Goal: Task Accomplishment & Management: Manage account settings

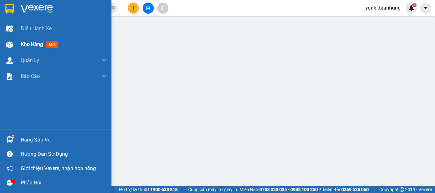
click at [20, 47] on div "Kho hàng mới" at bounding box center [56, 45] width 112 height 16
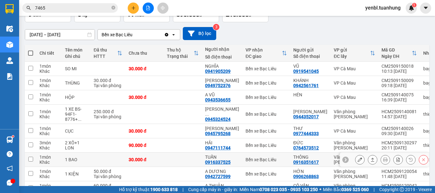
scroll to position [64, 0]
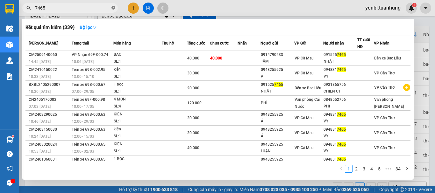
click at [114, 8] on icon "close-circle" at bounding box center [114, 8] width 4 height 4
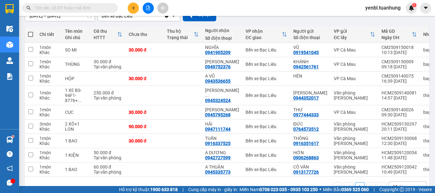
click at [73, 4] on input "text" at bounding box center [72, 7] width 75 height 7
click at [74, 5] on input "text" at bounding box center [72, 7] width 75 height 7
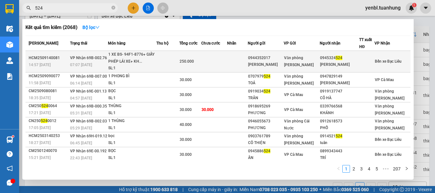
type input "524"
click at [328, 57] on div "0945324 524" at bounding box center [339, 58] width 39 height 7
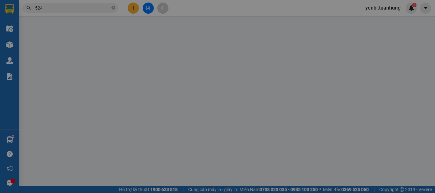
type input "0944352017"
type input "[PERSON_NAME]"
type input "0945324524"
type input "[PERSON_NAME]"
type input "250.000"
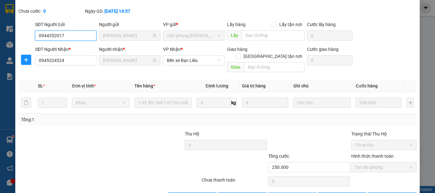
scroll to position [36, 0]
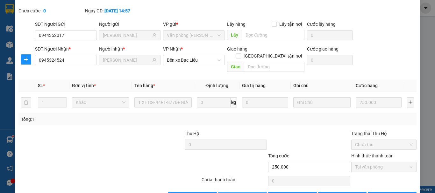
click at [246, 178] on div "Total Paid Fee 250.000 Total UnPaid Fee 0 Cash Collection Total Fee Mã ĐH: HCM2…" at bounding box center [217, 95] width 398 height 216
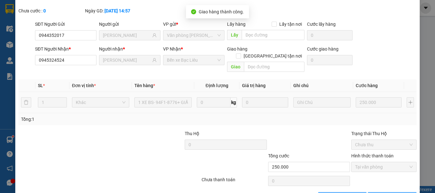
scroll to position [0, 0]
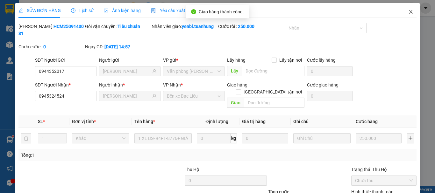
click at [409, 11] on icon "close" at bounding box center [411, 11] width 5 height 5
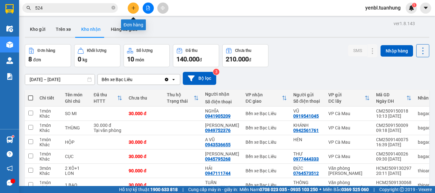
click at [134, 9] on icon "plus" at bounding box center [133, 8] width 4 height 4
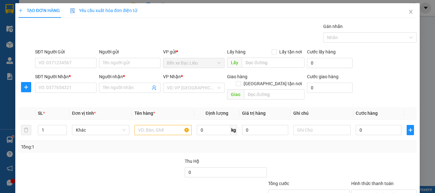
click at [69, 57] on div "SĐT Người Gửi" at bounding box center [66, 53] width 62 height 10
click at [108, 61] on input "Người gửi" at bounding box center [130, 63] width 62 height 10
click at [67, 56] on div "SĐT Người Gửi" at bounding box center [66, 53] width 62 height 10
click at [68, 63] on input "SĐT Người Gửi" at bounding box center [66, 63] width 62 height 10
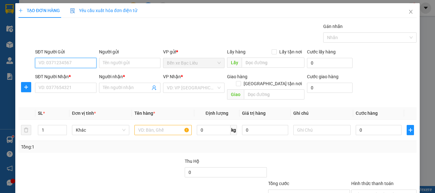
click at [68, 63] on input "SĐT Người Gửi" at bounding box center [66, 63] width 62 height 10
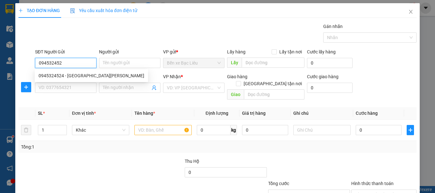
type input "0945324524"
click at [75, 79] on div "0945324524 - [GEOGRAPHIC_DATA][PERSON_NAME]" at bounding box center [92, 75] width 106 height 7
type input "[PERSON_NAME]"
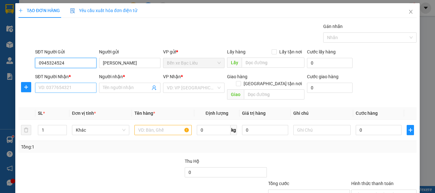
type input "0945324524"
click at [76, 89] on input "SĐT Người Nhận *" at bounding box center [66, 88] width 62 height 10
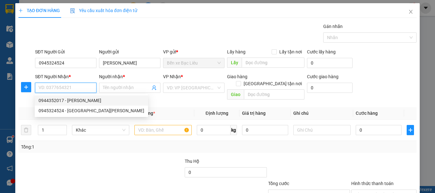
click at [63, 89] on input "SĐT Người Nhận *" at bounding box center [66, 88] width 62 height 10
click at [210, 88] on input "search" at bounding box center [191, 88] width 49 height 10
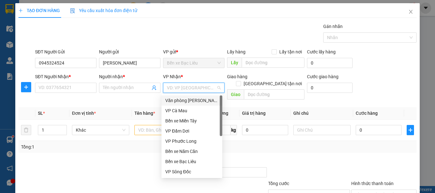
click at [180, 101] on div "Văn phòng [PERSON_NAME]" at bounding box center [191, 100] width 53 height 7
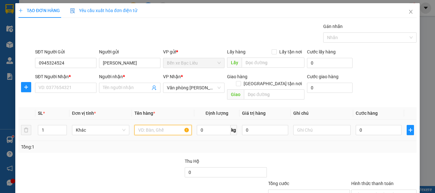
click at [150, 125] on input "text" at bounding box center [162, 130] width 57 height 10
type input "1 bao thư"
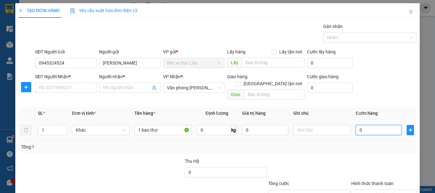
click at [366, 125] on input "0" at bounding box center [379, 130] width 46 height 10
type input "3"
type input "30"
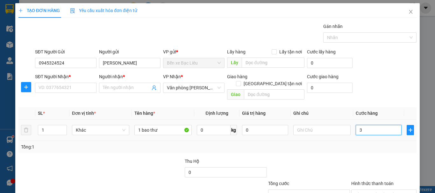
type input "30"
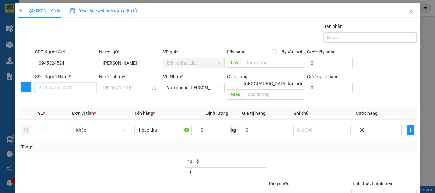
type input "30.000"
click at [68, 84] on input "SĐT Người Nhận *" at bounding box center [66, 88] width 62 height 10
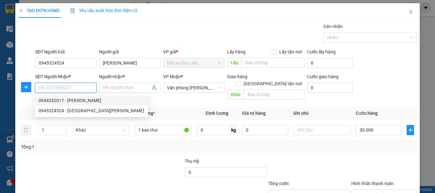
click at [77, 89] on input "SĐT Người Nhận *" at bounding box center [66, 88] width 62 height 10
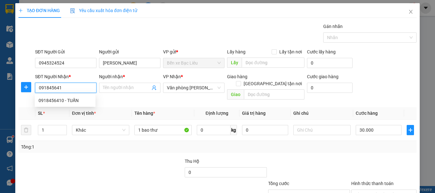
type input "0918456410"
click at [78, 103] on div "0918456410 - TUẤN" at bounding box center [65, 100] width 53 height 7
type input "TUẤN"
type input "0918456410"
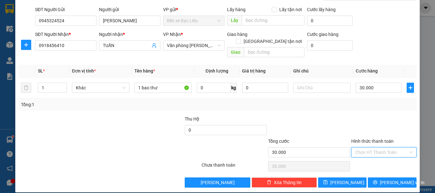
click at [371, 148] on input "Hình thức thanh toán" at bounding box center [381, 153] width 53 height 10
click at [378, 157] on div "Tại văn phòng" at bounding box center [380, 158] width 57 height 7
type input "0"
click at [385, 179] on span "[PERSON_NAME] và In" at bounding box center [402, 182] width 45 height 7
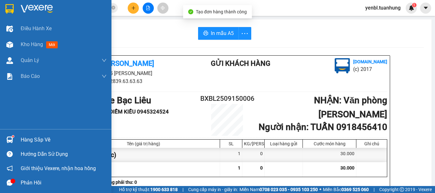
click at [20, 139] on div "Hàng sắp về" at bounding box center [56, 140] width 112 height 14
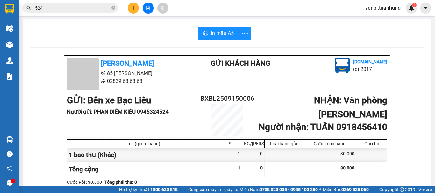
click at [434, 92] on section "Kết quả tìm kiếm ( 2068 ) Bộ lọc Mã ĐH Trạng thái Món hàng Thu hộ Tổng cước Chư…" at bounding box center [217, 96] width 435 height 193
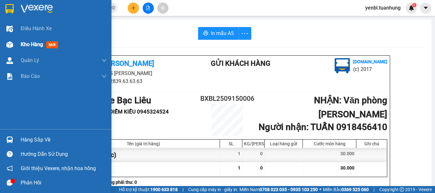
drag, startPoint x: 28, startPoint y: 40, endPoint x: 18, endPoint y: 177, distance: 137.5
click at [28, 40] on div "Kho hàng mới" at bounding box center [64, 45] width 86 height 16
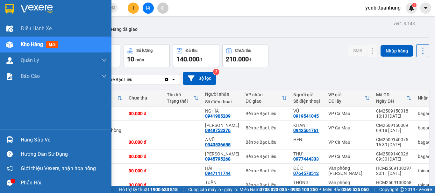
click at [28, 138] on div "Hàng sắp về" at bounding box center [64, 140] width 86 height 10
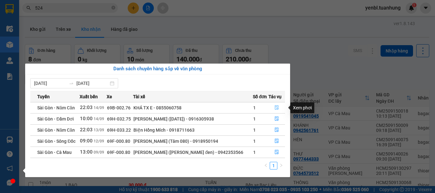
click at [275, 106] on icon "file-done" at bounding box center [277, 108] width 4 height 4
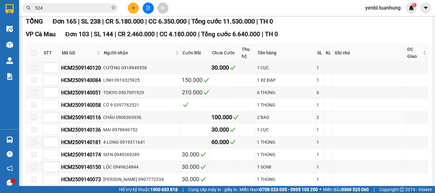
scroll to position [159, 0]
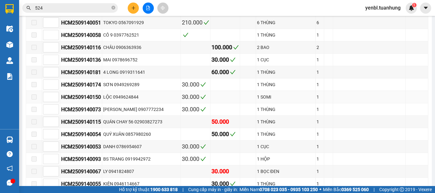
type input "[DATE]"
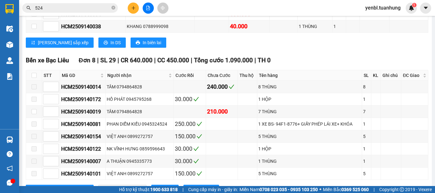
scroll to position [2101, 0]
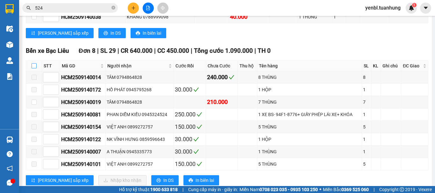
click at [33, 63] on input "checkbox" at bounding box center [34, 65] width 5 height 5
checkbox input "true"
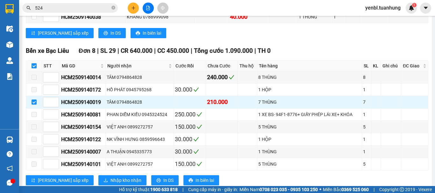
click at [33, 63] on input "checkbox" at bounding box center [34, 65] width 5 height 5
checkbox input "false"
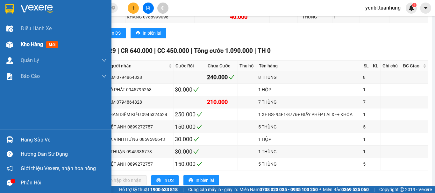
click at [31, 46] on span "Kho hàng" at bounding box center [32, 44] width 22 height 6
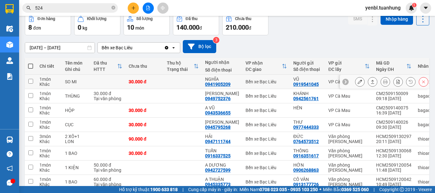
scroll to position [64, 0]
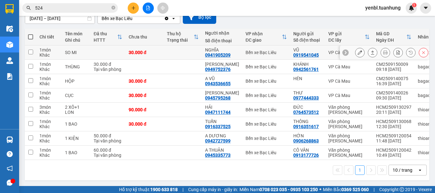
click at [368, 50] on button at bounding box center [372, 52] width 9 height 11
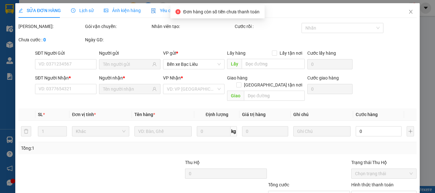
click at [366, 50] on div "SĐT Người Gửi VD: 0371234567 Người gửi VP gửi * Bến xe Bạc Liêu Lấy hàng Lấy tậ…" at bounding box center [226, 61] width 384 height 22
type input "0919541045"
type input "VŨ"
type input "0941905209"
type input "NGHĨA"
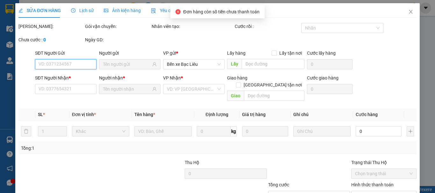
type input "30.000"
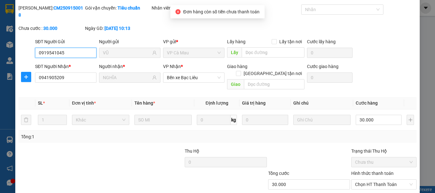
scroll to position [44, 0]
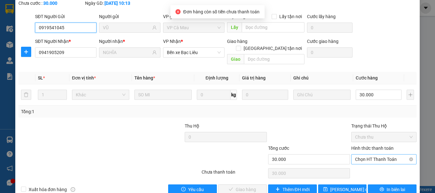
click at [378, 155] on span "Chọn HT Thanh Toán" at bounding box center [384, 160] width 58 height 10
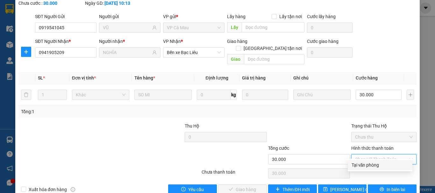
click at [368, 166] on div "Tại văn phòng" at bounding box center [380, 165] width 57 height 7
type input "0"
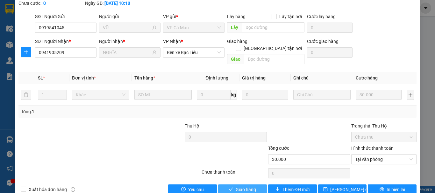
click at [255, 185] on button "Giao hàng" at bounding box center [242, 190] width 49 height 10
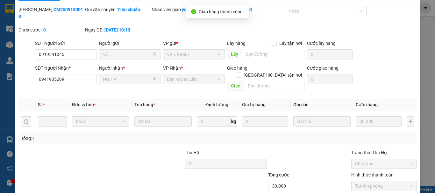
scroll to position [0, 0]
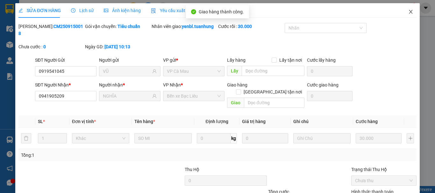
click at [409, 13] on icon "close" at bounding box center [411, 11] width 5 height 5
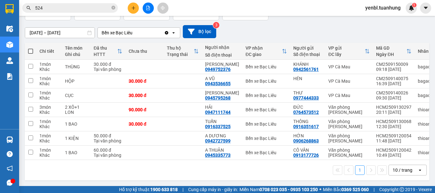
scroll to position [49, 0]
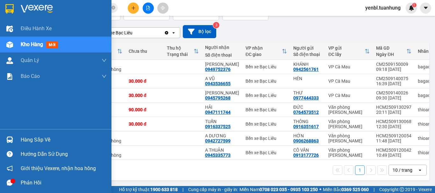
click at [10, 185] on icon "message" at bounding box center [10, 183] width 6 height 6
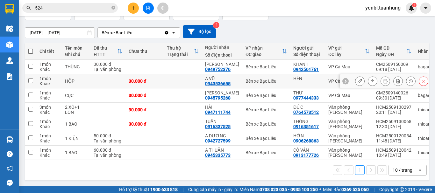
scroll to position [0, 0]
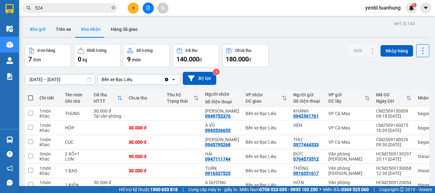
click at [36, 30] on button "Kho gửi" at bounding box center [38, 29] width 26 height 15
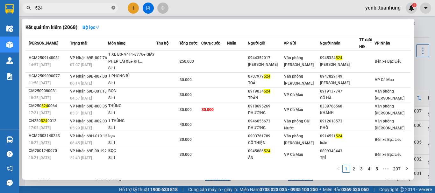
click at [113, 9] on icon "close-circle" at bounding box center [114, 8] width 4 height 4
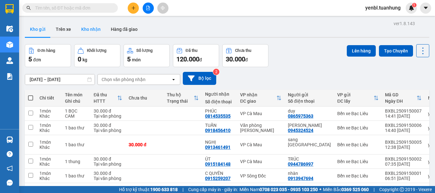
click at [86, 25] on button "Kho nhận" at bounding box center [91, 29] width 30 height 15
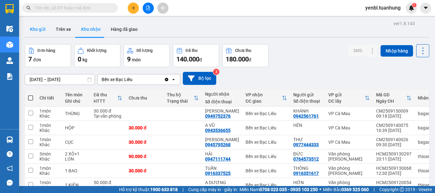
click at [41, 32] on button "Kho gửi" at bounding box center [38, 29] width 26 height 15
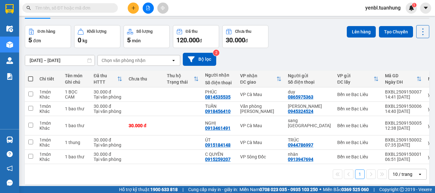
scroll to position [29, 0]
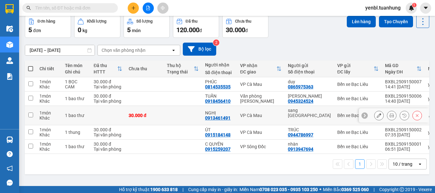
click at [190, 113] on td at bounding box center [183, 115] width 38 height 19
checkbox input "true"
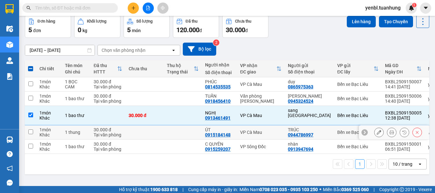
click at [191, 133] on td at bounding box center [183, 133] width 38 height 14
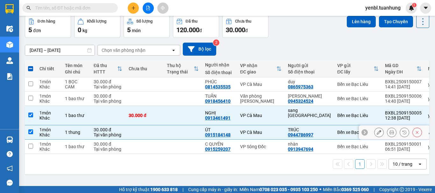
click at [190, 133] on td at bounding box center [183, 133] width 38 height 14
checkbox input "false"
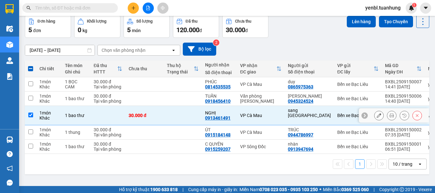
click at [193, 120] on td at bounding box center [183, 115] width 38 height 19
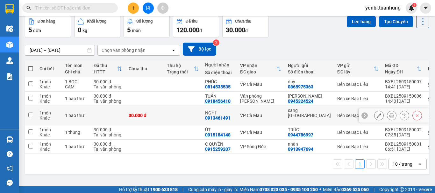
click at [193, 116] on td at bounding box center [183, 115] width 38 height 19
checkbox input "true"
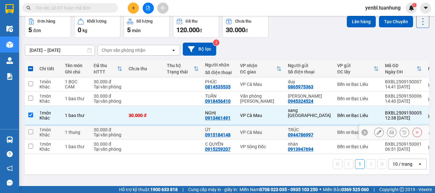
click at [190, 132] on td at bounding box center [183, 133] width 38 height 14
checkbox input "true"
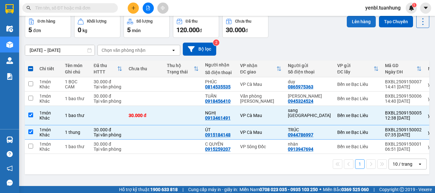
click at [351, 24] on button "Lên hàng" at bounding box center [361, 21] width 29 height 11
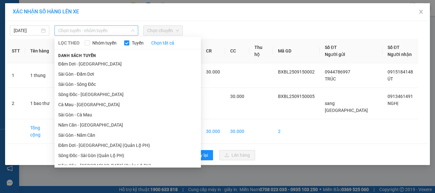
click at [96, 28] on span "Chọn tuyến - nhóm tuyến" at bounding box center [96, 31] width 76 height 10
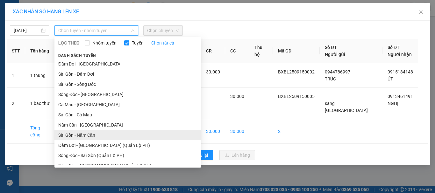
click at [76, 135] on li "Sài Gòn - Năm Căn" at bounding box center [127, 135] width 147 height 10
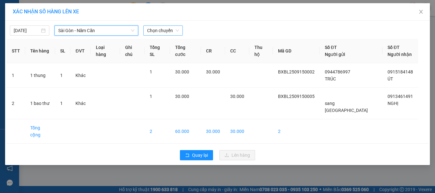
click at [163, 30] on span "Chọn chuyến" at bounding box center [163, 31] width 32 height 10
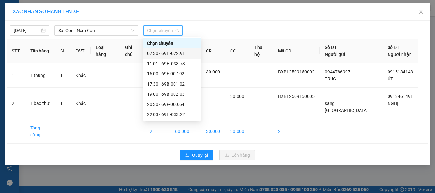
click at [183, 55] on div "07:30 - 69H-022.91" at bounding box center [172, 53] width 50 height 7
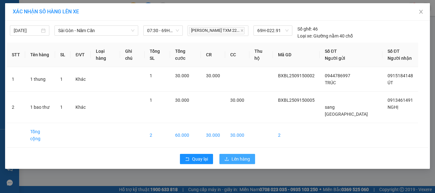
click at [237, 154] on button "Lên hàng" at bounding box center [238, 159] width 36 height 10
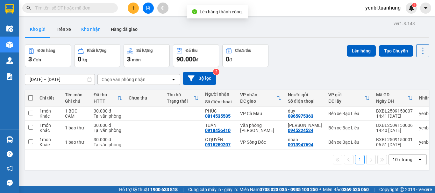
click at [91, 31] on button "Kho nhận" at bounding box center [91, 29] width 30 height 15
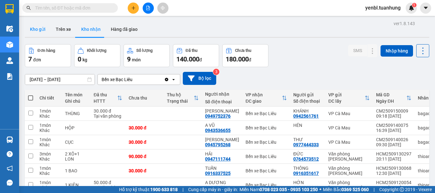
click at [39, 27] on button "Kho gửi" at bounding box center [38, 29] width 26 height 15
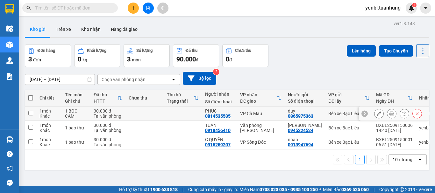
click at [197, 108] on td at bounding box center [183, 114] width 38 height 14
checkbox input "true"
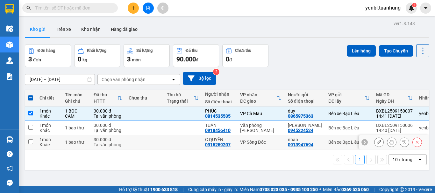
click at [192, 149] on td at bounding box center [183, 142] width 38 height 14
checkbox input "true"
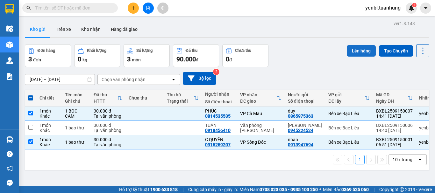
click at [364, 49] on button "Lên hàng" at bounding box center [361, 50] width 29 height 11
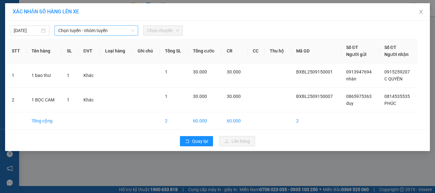
click at [91, 32] on span "Chọn tuyến - nhóm tuyến" at bounding box center [96, 31] width 76 height 10
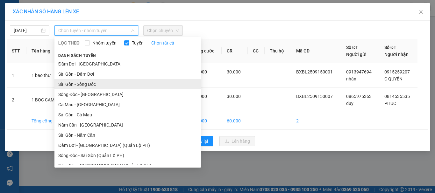
click at [83, 81] on li "Sài Gòn - Sông Đốc" at bounding box center [127, 84] width 147 height 10
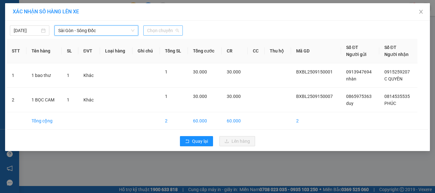
click at [169, 31] on span "Chọn chuyến" at bounding box center [163, 31] width 32 height 10
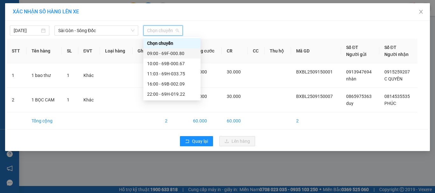
click at [178, 54] on div "09:00 - 69F-000.80" at bounding box center [172, 53] width 50 height 7
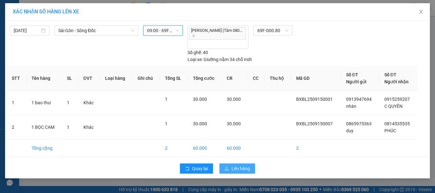
click at [240, 165] on span "Lên hàng" at bounding box center [241, 168] width 18 height 7
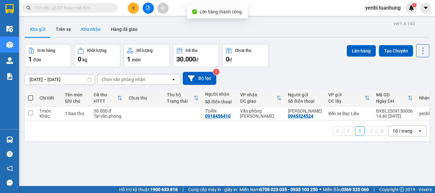
click at [83, 27] on button "Kho nhận" at bounding box center [91, 29] width 30 height 15
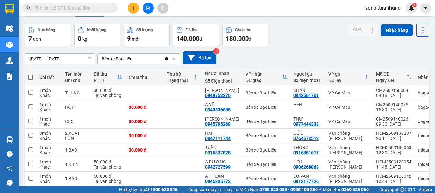
scroll to position [32, 0]
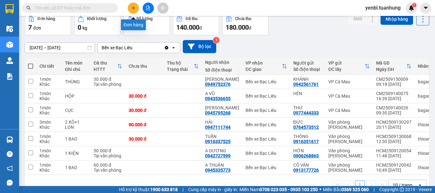
click at [134, 9] on icon "plus" at bounding box center [133, 8] width 0 height 4
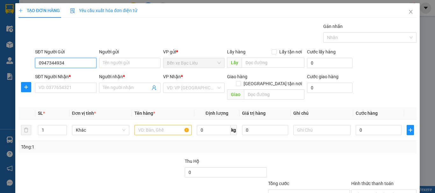
click at [56, 62] on input "0947344934" at bounding box center [66, 63] width 62 height 10
type input "0947349934"
click at [85, 73] on div "0947349934 - hùng" at bounding box center [65, 75] width 53 height 7
type input "hùng"
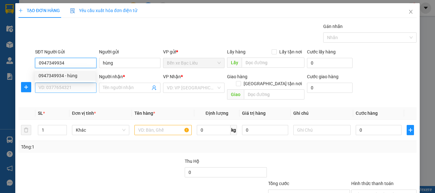
type input "0947349934"
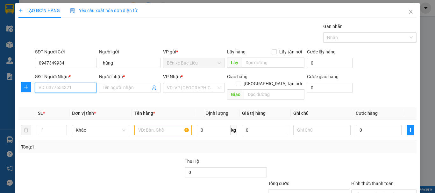
click at [86, 87] on input "SĐT Người Nhận *" at bounding box center [66, 88] width 62 height 10
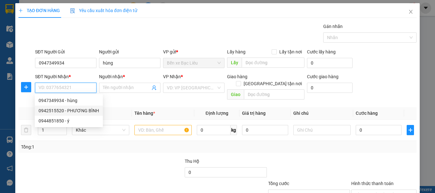
click at [88, 111] on div "0942515520 - PHƯƠNG BÌNH" at bounding box center [69, 110] width 61 height 7
type input "0942515520"
type input "PHƯƠNG BÌNH"
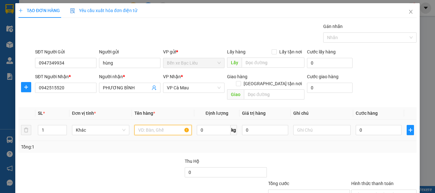
click at [141, 125] on input "text" at bounding box center [162, 130] width 57 height 10
type input "1 sơ mi"
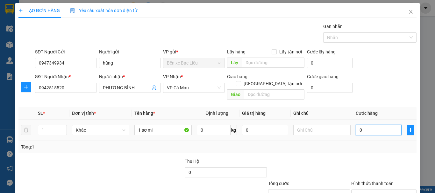
click at [356, 125] on input "0" at bounding box center [379, 130] width 46 height 10
type input "3"
type input "30"
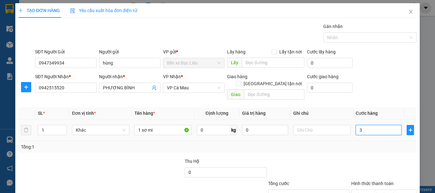
type input "30"
type input "30.000"
click at [349, 144] on div "Tổng: 1" at bounding box center [217, 147] width 393 height 7
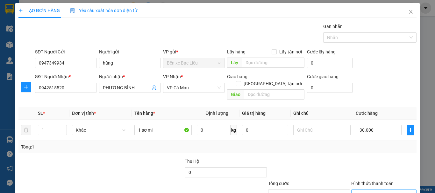
scroll to position [42, 0]
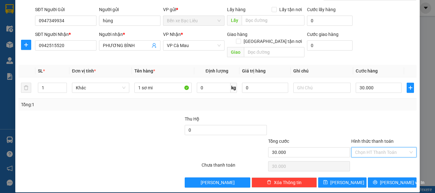
click at [373, 148] on input "Hình thức thanh toán" at bounding box center [381, 153] width 53 height 10
click at [370, 158] on div "Tại văn phòng" at bounding box center [380, 158] width 57 height 7
type input "0"
click at [378, 181] on icon "printer" at bounding box center [375, 183] width 4 height 4
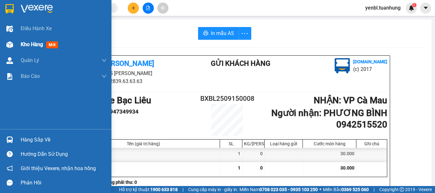
click at [22, 47] on span "Kho hàng" at bounding box center [32, 44] width 22 height 6
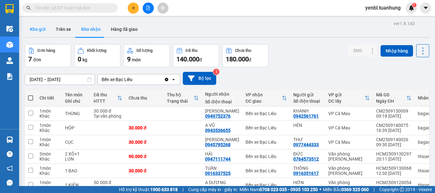
click at [38, 29] on button "Kho gửi" at bounding box center [38, 29] width 26 height 15
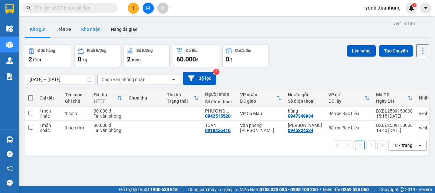
click at [88, 31] on button "Kho nhận" at bounding box center [91, 29] width 30 height 15
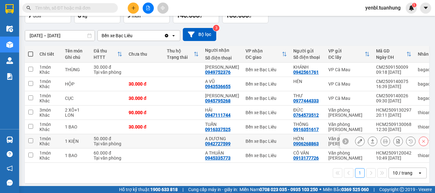
scroll to position [49, 0]
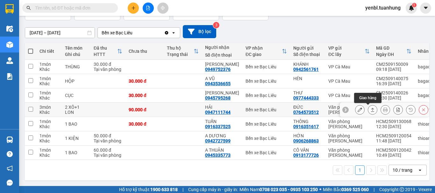
click at [371, 108] on icon at bounding box center [373, 110] width 4 height 4
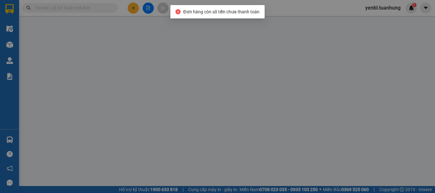
type input "0764573512"
type input "ĐỨC"
type input "0947111744"
type input "HẢI"
type input "90.000"
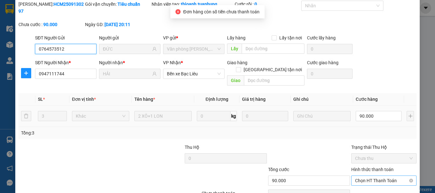
scroll to position [44, 0]
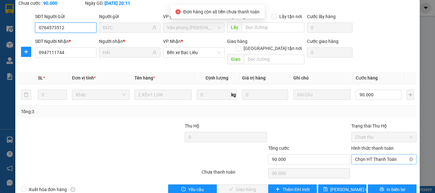
click at [371, 155] on span "Chọn HT Thanh Toán" at bounding box center [384, 160] width 58 height 10
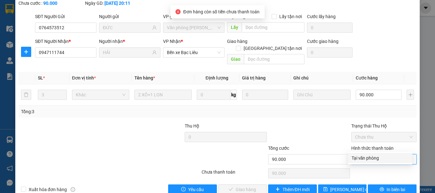
click at [368, 158] on div "Tại văn phòng" at bounding box center [380, 158] width 57 height 7
type input "0"
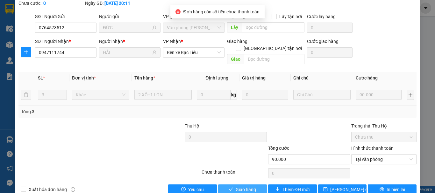
drag, startPoint x: 257, startPoint y: 177, endPoint x: 321, endPoint y: 76, distance: 119.8
click at [257, 185] on button "Giao hàng" at bounding box center [242, 190] width 49 height 10
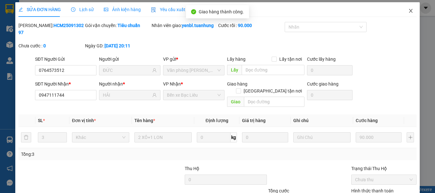
scroll to position [0, 0]
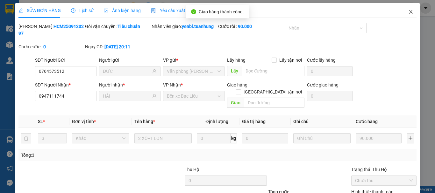
click at [409, 13] on icon "close" at bounding box center [411, 11] width 5 height 5
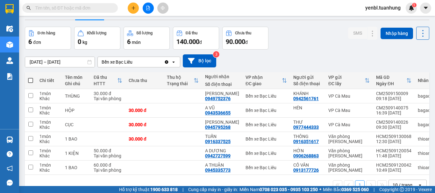
scroll to position [35, 0]
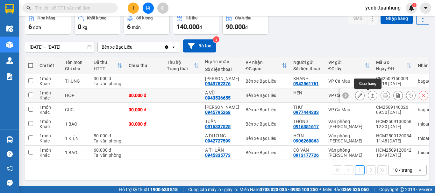
click at [371, 94] on button at bounding box center [372, 95] width 9 height 11
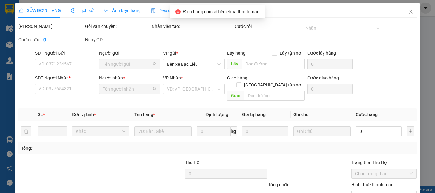
type input "HÉN"
type input "0943536655"
type input "A VŨ"
type input "30.000"
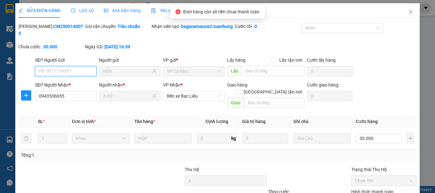
scroll to position [51, 0]
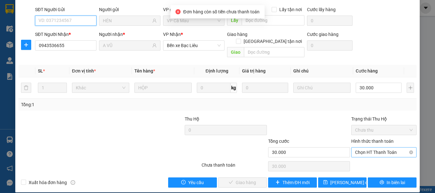
click at [365, 148] on span "Chọn HT Thanh Toán" at bounding box center [384, 153] width 58 height 10
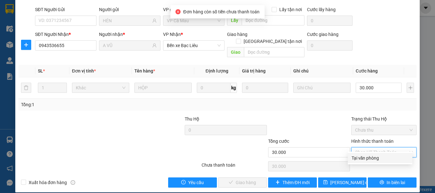
click at [359, 159] on div "Tại văn phòng" at bounding box center [380, 158] width 57 height 7
type input "0"
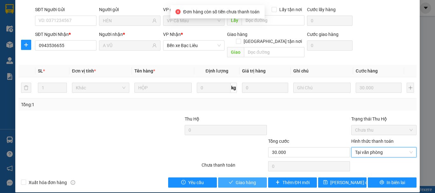
click at [233, 178] on button "Giao hàng" at bounding box center [242, 183] width 49 height 10
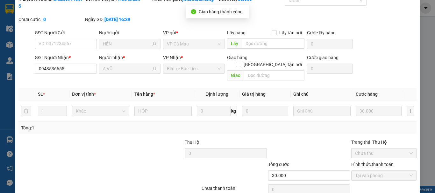
scroll to position [12, 0]
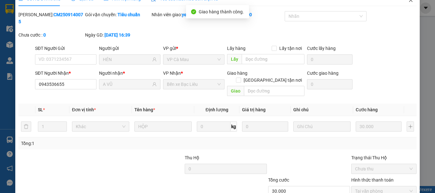
click at [408, 5] on span "Close" at bounding box center [411, 0] width 18 height 18
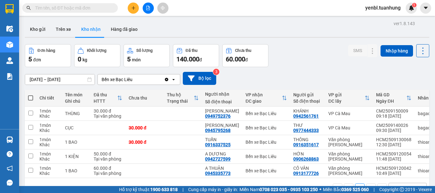
click at [65, 7] on input "text" at bounding box center [72, 7] width 75 height 7
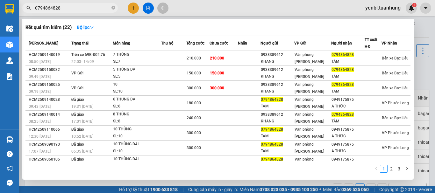
type input "0794864828"
click at [422, 30] on div at bounding box center [217, 96] width 435 height 193
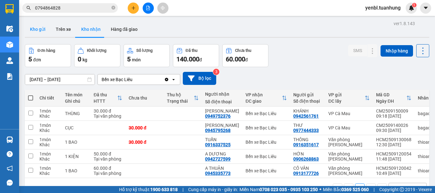
click at [37, 31] on button "Kho gửi" at bounding box center [38, 29] width 26 height 15
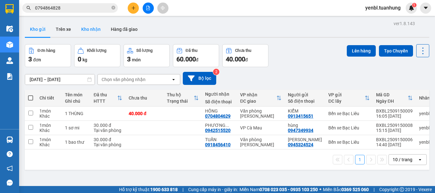
click at [92, 32] on button "Kho nhận" at bounding box center [91, 29] width 30 height 15
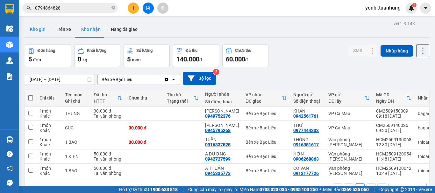
click at [42, 32] on button "Kho gửi" at bounding box center [38, 29] width 26 height 15
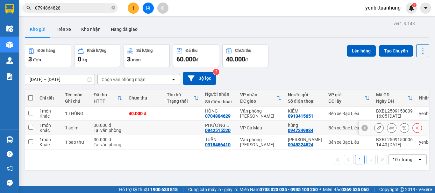
click at [192, 127] on td at bounding box center [183, 128] width 38 height 14
checkbox input "true"
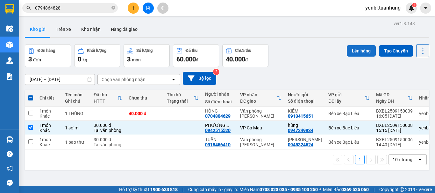
click at [354, 54] on button "Lên hàng" at bounding box center [361, 50] width 29 height 11
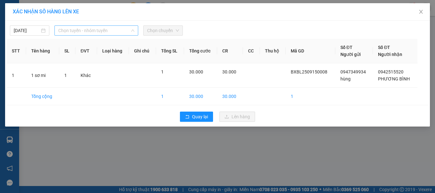
click at [111, 30] on span "Chọn tuyến - nhóm tuyến" at bounding box center [96, 31] width 76 height 10
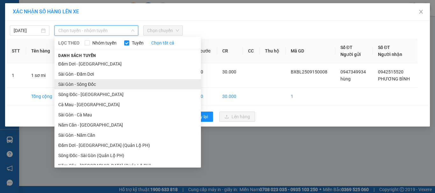
click at [93, 82] on li "Sài Gòn - Sông Đốc" at bounding box center [127, 84] width 147 height 10
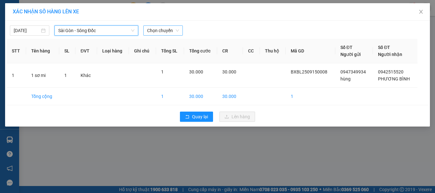
click at [156, 31] on span "Chọn chuyến" at bounding box center [163, 31] width 32 height 10
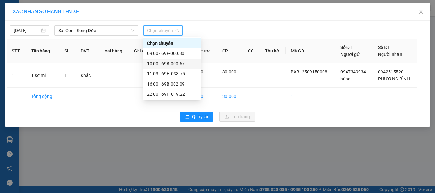
click at [181, 62] on div "10:00 - 69B-000.67" at bounding box center [172, 63] width 50 height 7
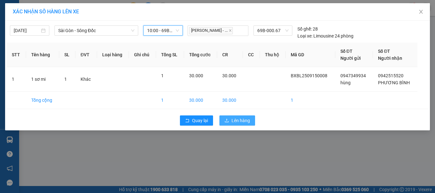
click at [237, 125] on button "Lên hàng" at bounding box center [238, 121] width 36 height 10
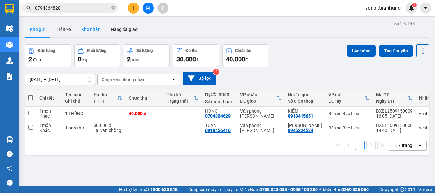
click at [82, 29] on button "Kho nhận" at bounding box center [91, 29] width 30 height 15
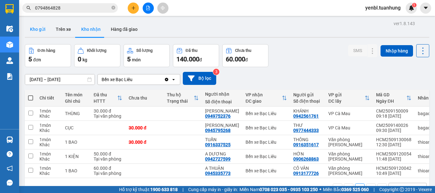
click at [37, 32] on button "Kho gửi" at bounding box center [38, 29] width 26 height 15
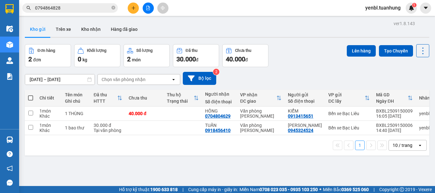
click at [93, 11] on span "0794864828" at bounding box center [70, 8] width 96 height 10
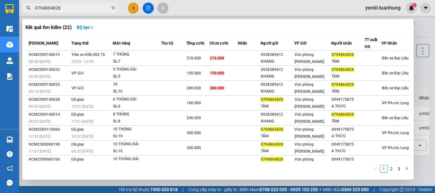
click at [424, 31] on div at bounding box center [217, 96] width 435 height 193
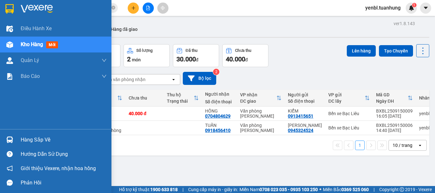
click at [34, 138] on div "Hàng sắp về" at bounding box center [64, 140] width 86 height 10
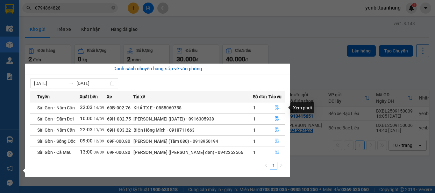
click at [277, 109] on icon "file-done" at bounding box center [277, 108] width 4 height 4
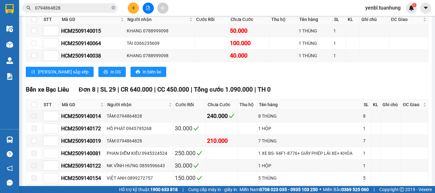
scroll to position [2067, 0]
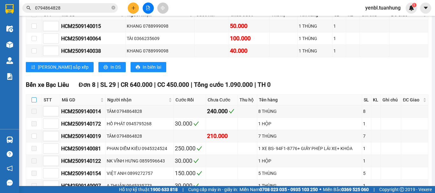
click at [33, 103] on input "checkbox" at bounding box center [34, 100] width 5 height 5
checkbox input "true"
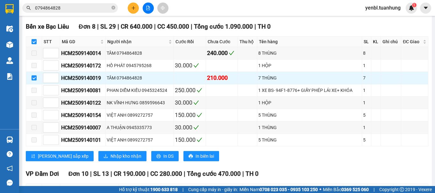
scroll to position [2130, 0]
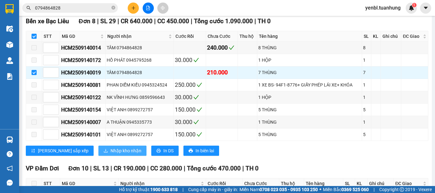
click at [111, 155] on span "Nhập kho nhận" at bounding box center [126, 151] width 31 height 7
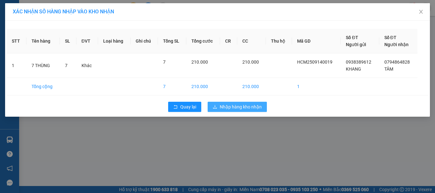
click at [232, 107] on span "Nhập hàng kho nhận" at bounding box center [241, 107] width 42 height 7
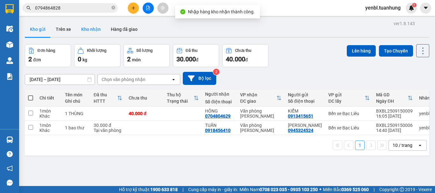
click at [91, 32] on button "Kho nhận" at bounding box center [91, 29] width 30 height 15
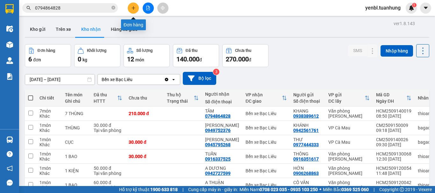
click at [133, 10] on icon "plus" at bounding box center [133, 8] width 4 height 4
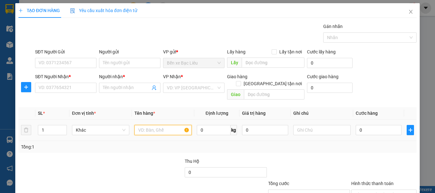
click at [150, 125] on input "text" at bounding box center [162, 130] width 57 height 10
type input "1 THÙNG"
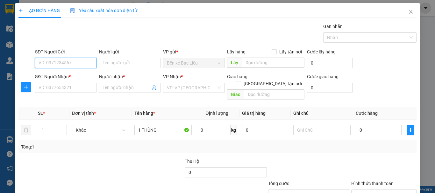
click at [62, 64] on input "SĐT Người Gửi" at bounding box center [66, 63] width 62 height 10
type input "0862192459"
click at [80, 75] on div "0862192459 - [PERSON_NAME]" at bounding box center [70, 75] width 63 height 7
type input "HUYỀN"
type input "0862192459"
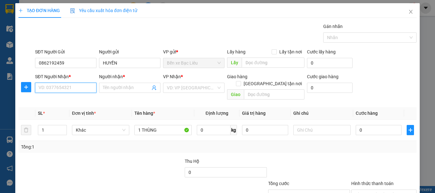
click at [81, 90] on input "SĐT Người Nhận *" at bounding box center [66, 88] width 62 height 10
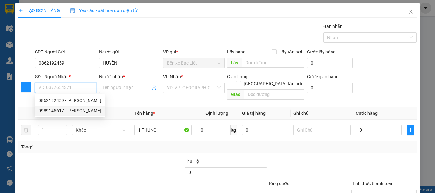
click at [82, 112] on div "0989145617 - [PERSON_NAME]" at bounding box center [70, 110] width 63 height 7
type input "0989145617"
type input "HƯƠNG"
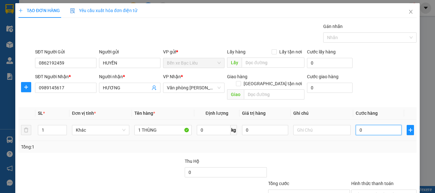
click at [365, 125] on input "0" at bounding box center [379, 130] width 46 height 10
type input "4"
type input "40"
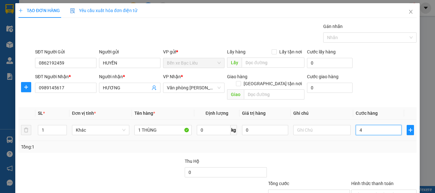
type input "40"
type input "40.000"
click at [363, 144] on div "Tổng: 1" at bounding box center [217, 147] width 393 height 7
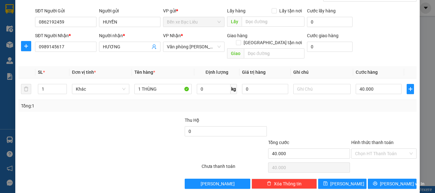
scroll to position [42, 0]
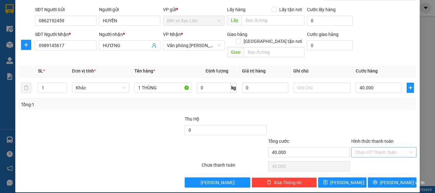
click at [368, 148] on input "Hình thức thanh toán" at bounding box center [381, 153] width 53 height 10
click at [376, 156] on div "Tại văn phòng" at bounding box center [380, 158] width 57 height 7
type input "0"
click at [334, 116] on div at bounding box center [309, 127] width 83 height 22
click at [382, 178] on button "[PERSON_NAME] và In" at bounding box center [392, 183] width 49 height 10
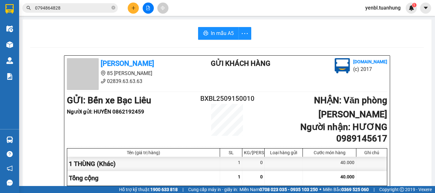
click at [329, 192] on span "Miền Bắc 0369 525 060" at bounding box center [346, 189] width 46 height 7
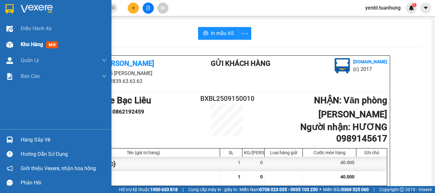
click at [31, 46] on span "Kho hàng" at bounding box center [32, 44] width 22 height 6
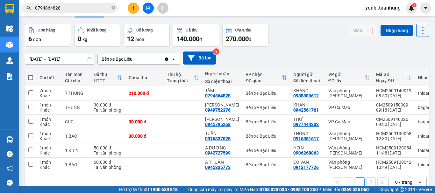
scroll to position [35, 0]
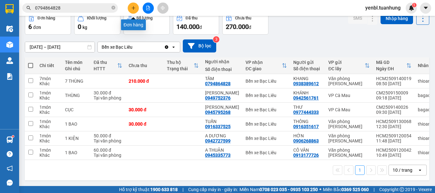
click at [132, 9] on icon "plus" at bounding box center [133, 8] width 4 height 4
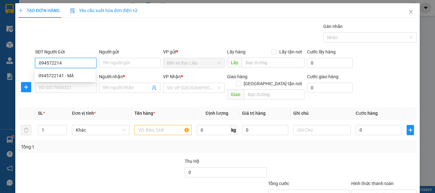
type input "0945722141"
click at [90, 77] on div "0945722141 - MÁ" at bounding box center [65, 75] width 53 height 7
type input "MÁ"
type input "0945722141"
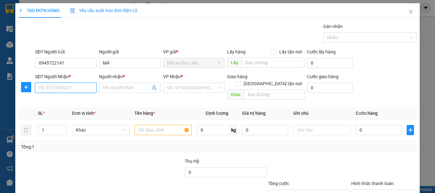
click at [86, 89] on input "SĐT Người Nhận *" at bounding box center [66, 88] width 62 height 10
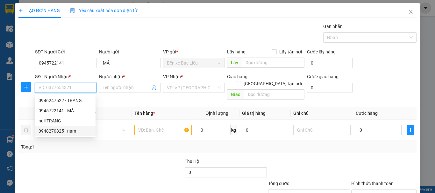
click at [67, 132] on div "0948270825 - nam" at bounding box center [65, 131] width 53 height 7
type input "0948270825"
type input "nam"
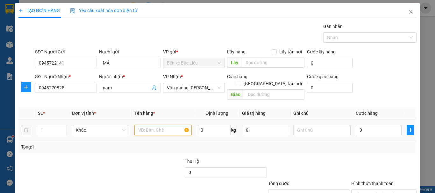
click at [142, 125] on input "text" at bounding box center [162, 130] width 57 height 10
type input "1 CỤC"
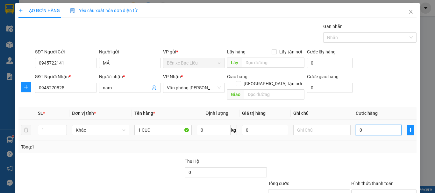
click at [369, 127] on input "0" at bounding box center [379, 130] width 46 height 10
type input "3"
type input "30"
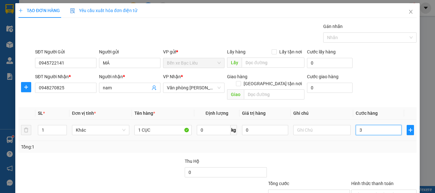
type input "30"
type input "30.000"
click at [364, 144] on div "Tổng: 1" at bounding box center [217, 147] width 393 height 7
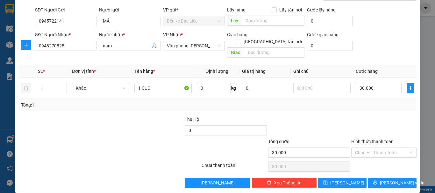
scroll to position [42, 0]
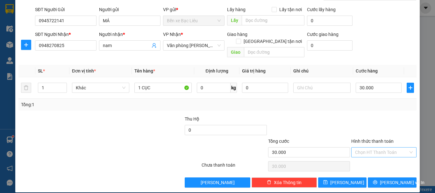
click at [371, 148] on input "Hình thức thanh toán" at bounding box center [381, 153] width 53 height 10
click at [375, 159] on div "Tại văn phòng" at bounding box center [380, 158] width 57 height 7
type input "0"
click at [389, 179] on span "[PERSON_NAME] và In" at bounding box center [402, 182] width 45 height 7
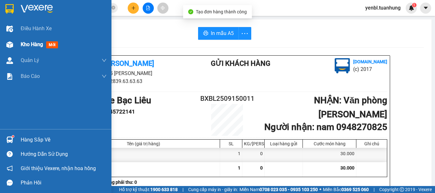
drag, startPoint x: 40, startPoint y: 44, endPoint x: 29, endPoint y: 33, distance: 16.0
click at [40, 45] on span "Kho hàng" at bounding box center [32, 44] width 22 height 6
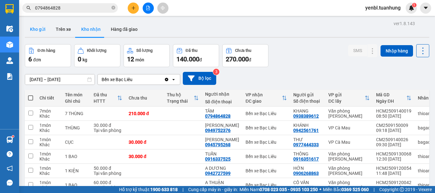
click at [39, 33] on button "Kho gửi" at bounding box center [38, 29] width 26 height 15
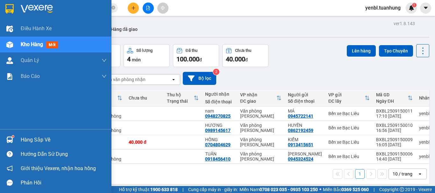
click at [26, 140] on div "Hàng sắp về" at bounding box center [64, 140] width 86 height 10
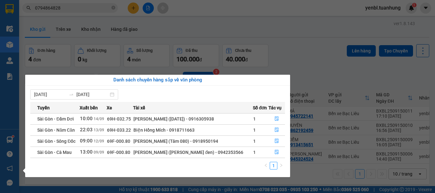
click at [296, 42] on section "Kết quả tìm kiếm ( 22 ) Bộ lọc Mã ĐH Trạng thái Món hàng Thu hộ Tổng cước Chưa …" at bounding box center [217, 96] width 435 height 193
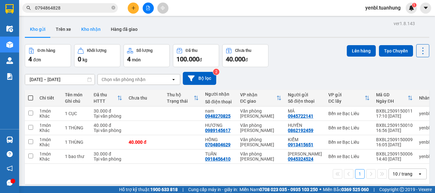
click at [96, 29] on button "Kho nhận" at bounding box center [91, 29] width 30 height 15
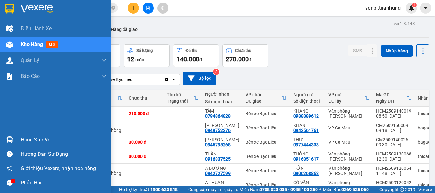
click at [32, 135] on div "Hàng sắp về" at bounding box center [64, 140] width 86 height 10
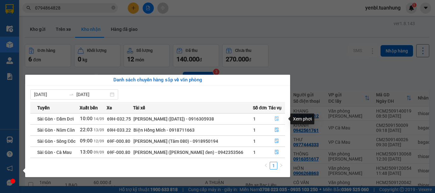
click at [275, 121] on icon "file-done" at bounding box center [277, 119] width 4 height 4
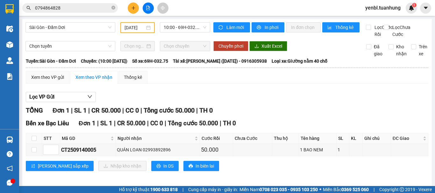
scroll to position [10, 0]
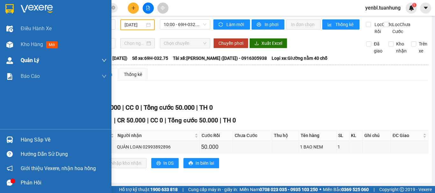
drag, startPoint x: 23, startPoint y: 48, endPoint x: 30, endPoint y: 53, distance: 8.7
click at [23, 49] on div "Kho hàng mới" at bounding box center [64, 45] width 86 height 16
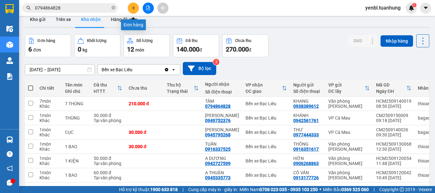
click at [136, 9] on button at bounding box center [133, 8] width 11 height 11
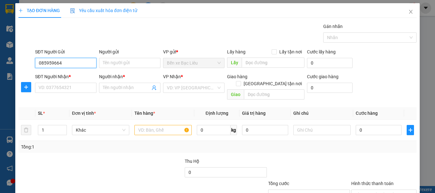
type input "0859596643"
click at [80, 76] on div "0859596643 - NK [GEOGRAPHIC_DATA]" at bounding box center [78, 75] width 79 height 7
type input "NK VĨNH HƯNG"
type input "0859596643"
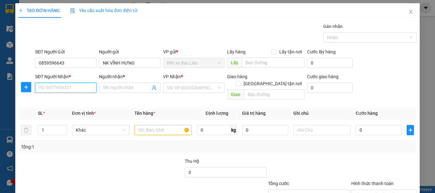
click at [79, 88] on input "SĐT Người Nhận *" at bounding box center [66, 88] width 62 height 10
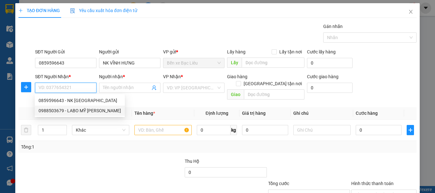
click at [78, 112] on div "0988503679 - LABO MỸ [PERSON_NAME]" at bounding box center [80, 110] width 83 height 7
type input "0988503679"
type input "LABO MỸ Á"
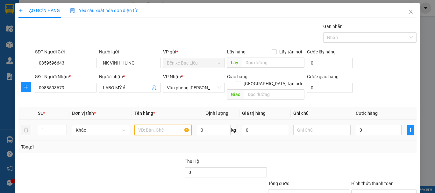
click at [148, 125] on input "text" at bounding box center [162, 130] width 57 height 10
type input "1 HỘP"
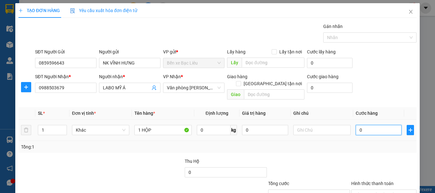
click at [362, 125] on input "0" at bounding box center [379, 130] width 46 height 10
type input "3"
type input "30"
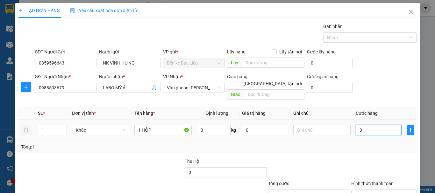
type input "30"
type input "30.000"
click at [367, 144] on div "Tổng: 1" at bounding box center [217, 147] width 393 height 7
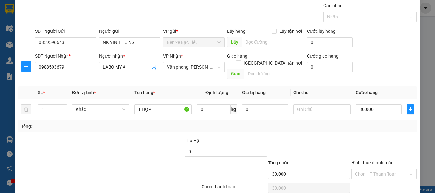
scroll to position [42, 0]
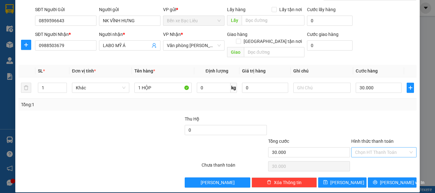
click at [366, 148] on input "Hình thức thanh toán" at bounding box center [381, 153] width 53 height 10
click at [368, 157] on div "Tại văn phòng" at bounding box center [380, 158] width 57 height 7
type input "0"
click at [381, 178] on button "[PERSON_NAME] và In" at bounding box center [392, 183] width 49 height 10
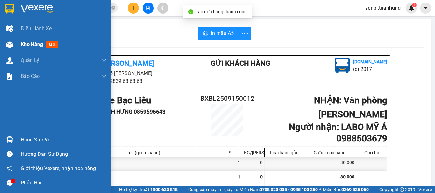
drag, startPoint x: 27, startPoint y: 46, endPoint x: 78, endPoint y: 54, distance: 51.7
click at [27, 46] on span "Kho hàng" at bounding box center [32, 44] width 22 height 6
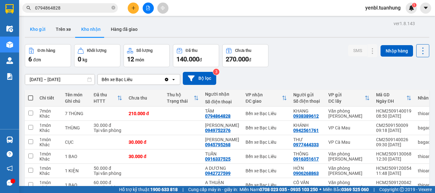
click at [38, 29] on button "Kho gửi" at bounding box center [38, 29] width 26 height 15
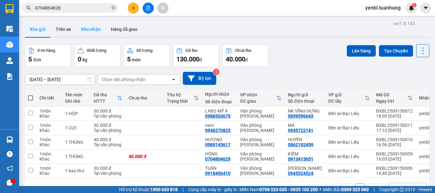
click at [93, 29] on button "Kho nhận" at bounding box center [91, 29] width 30 height 15
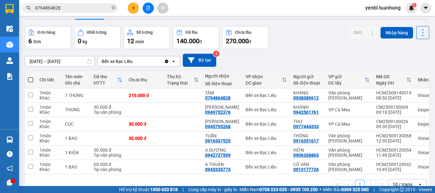
scroll to position [35, 0]
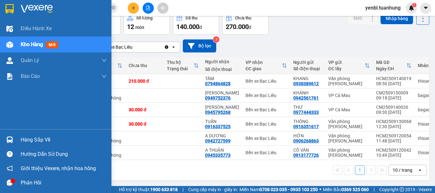
click at [10, 185] on icon "message" at bounding box center [10, 183] width 6 height 6
click at [53, 139] on div "Hàng sắp về" at bounding box center [64, 140] width 86 height 10
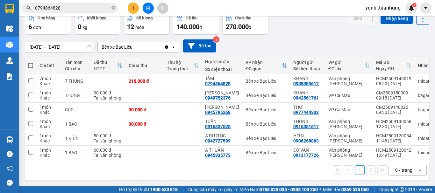
click at [315, 31] on section "Kết quả tìm kiếm ( 22 ) Bộ lọc Mã ĐH Trạng thái Món hàng Thu hộ Tổng cước Chưa …" at bounding box center [217, 96] width 435 height 193
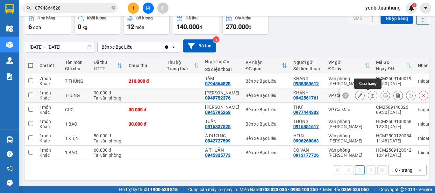
click at [371, 93] on icon at bounding box center [373, 95] width 4 height 4
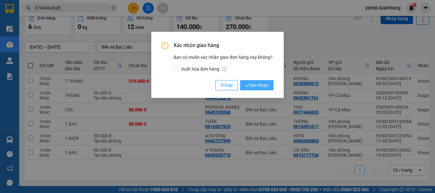
click at [266, 86] on span "Xác nhận" at bounding box center [256, 85] width 23 height 7
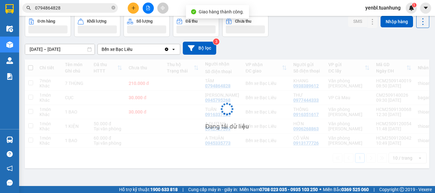
scroll to position [29, 0]
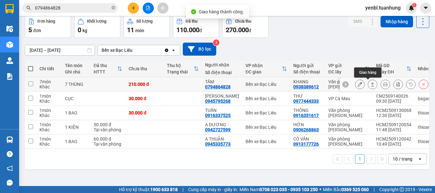
click at [371, 84] on icon at bounding box center [373, 84] width 4 height 4
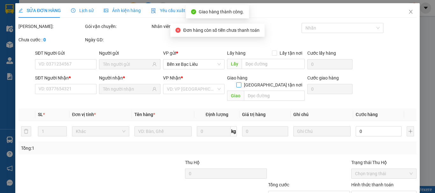
type input "0938389612"
type input "KHANG"
type input "0794864828"
type input "TÂM"
type input "210.000"
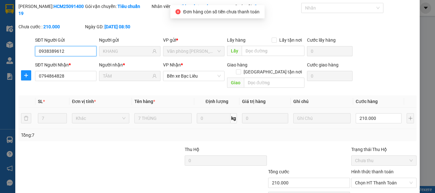
scroll to position [44, 0]
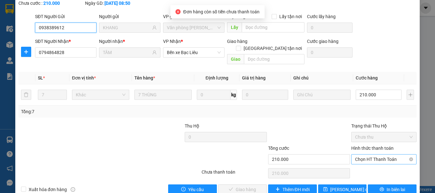
click at [364, 155] on span "Chọn HT Thanh Toán" at bounding box center [384, 160] width 58 height 10
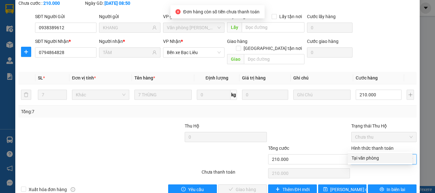
click at [360, 155] on div "Tại văn phòng" at bounding box center [380, 158] width 57 height 7
type input "0"
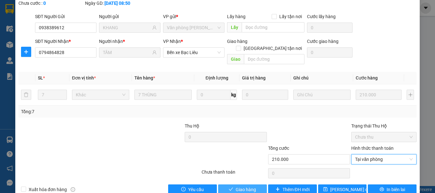
click at [252, 186] on span "Giao hàng" at bounding box center [246, 189] width 20 height 7
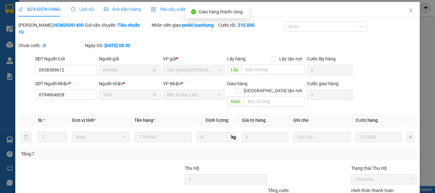
scroll to position [0, 0]
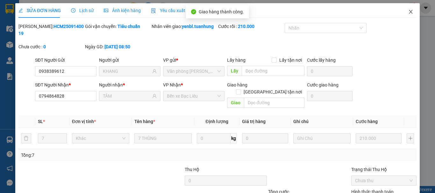
click at [403, 12] on span "Close" at bounding box center [411, 12] width 18 height 18
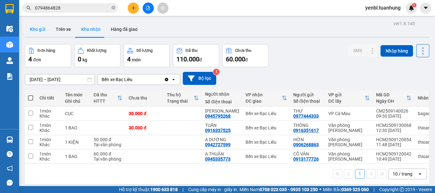
click at [40, 32] on button "Kho gửi" at bounding box center [38, 29] width 26 height 15
